Goal: Transaction & Acquisition: Purchase product/service

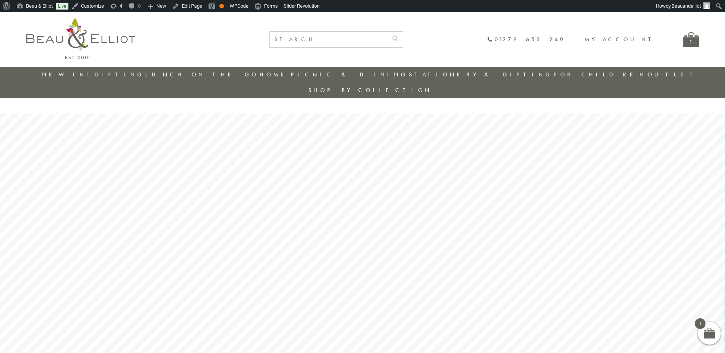
drag, startPoint x: 578, startPoint y: 76, endPoint x: 582, endPoint y: 79, distance: 4.4
click at [647, 76] on link "Outlet" at bounding box center [672, 75] width 51 height 8
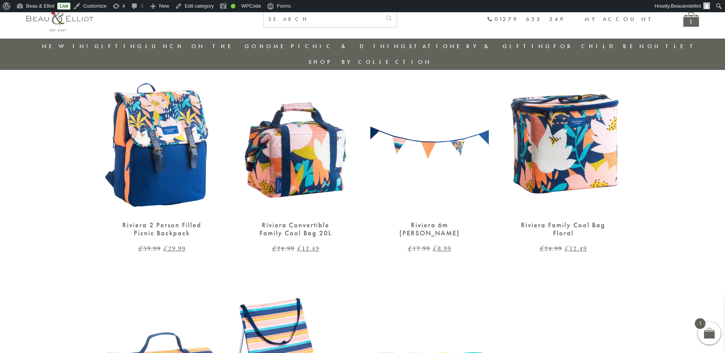
scroll to position [977, 0]
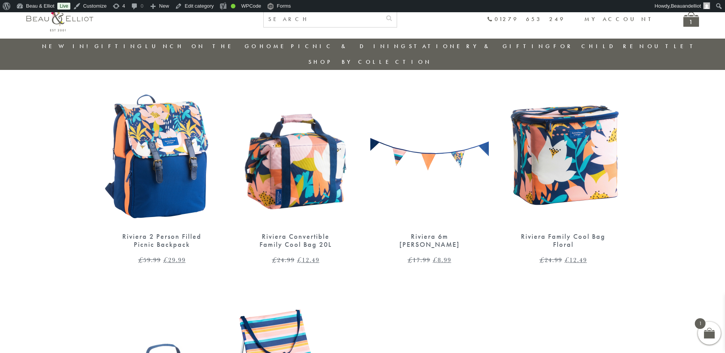
scroll to position [965, 0]
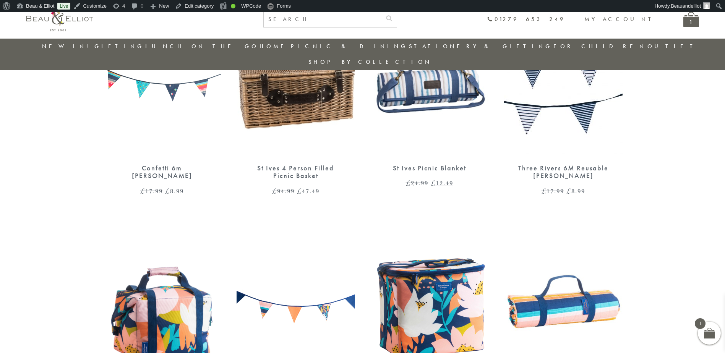
scroll to position [939, 0]
